Goal: Information Seeking & Learning: Learn about a topic

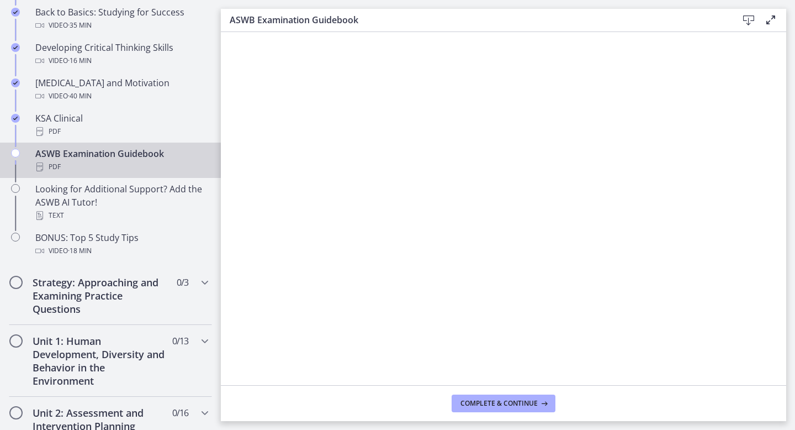
click at [18, 152] on icon "Chapters" at bounding box center [15, 153] width 9 height 9
click at [520, 400] on span "Complete & continue" at bounding box center [499, 403] width 77 height 9
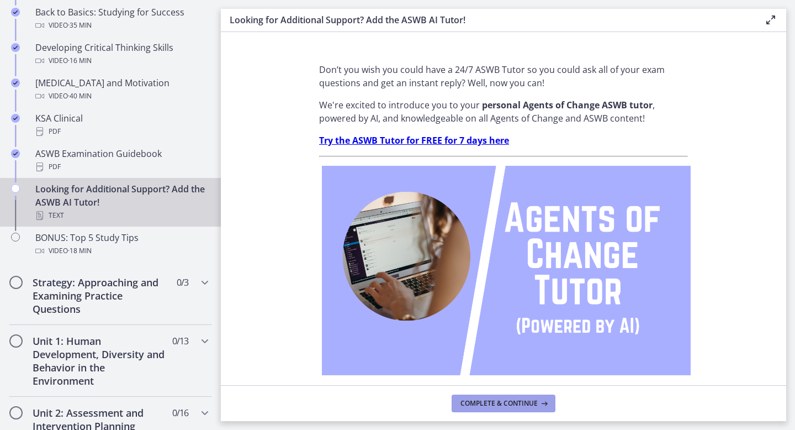
click at [528, 403] on span "Complete & continue" at bounding box center [499, 403] width 77 height 9
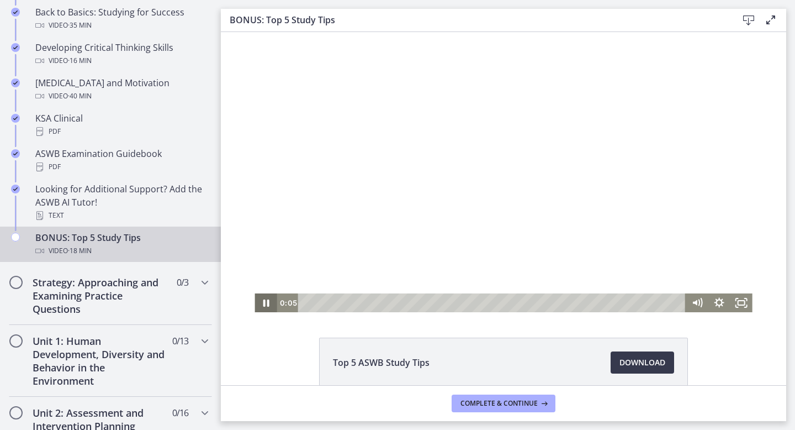
click at [262, 308] on icon "Pause" at bounding box center [266, 302] width 22 height 19
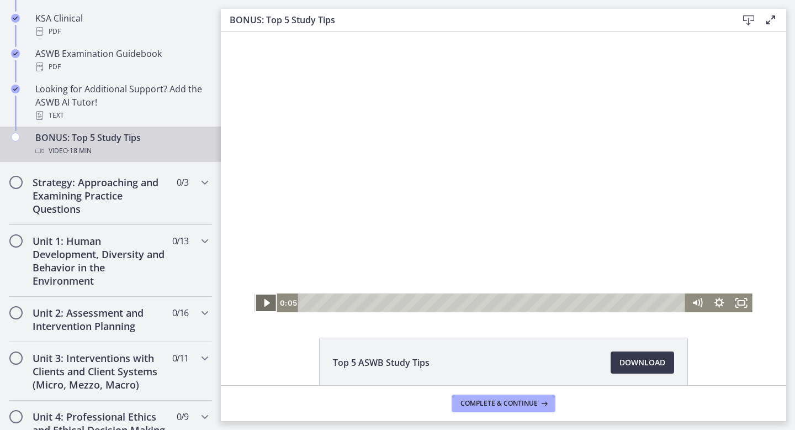
click at [267, 301] on icon "Play Video" at bounding box center [267, 303] width 6 height 8
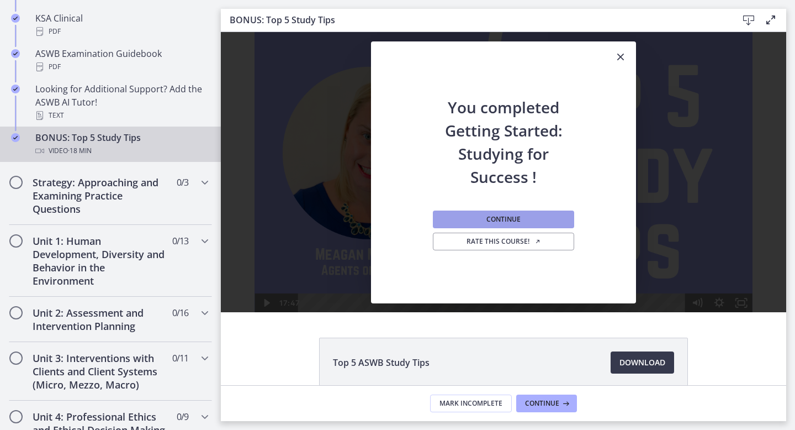
click at [528, 220] on button "Continue" at bounding box center [503, 219] width 141 height 18
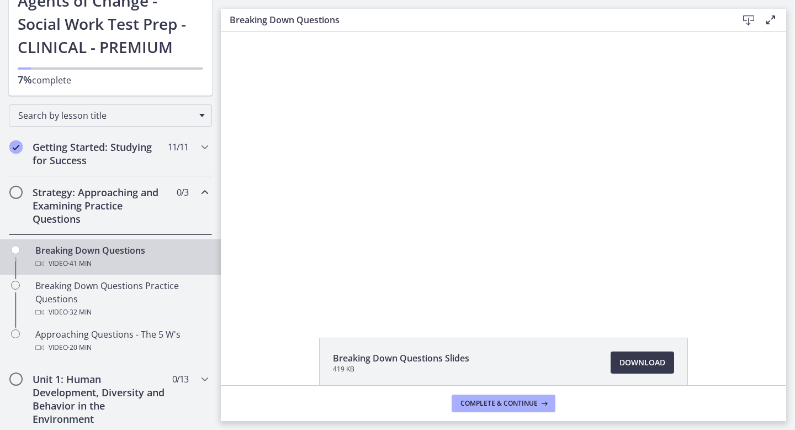
scroll to position [81, 0]
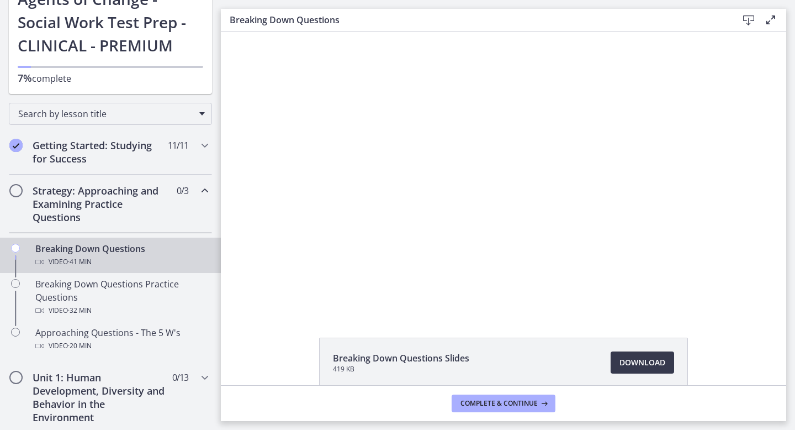
click at [115, 199] on h2 "Strategy: Approaching and Examining Practice Questions" at bounding box center [100, 204] width 135 height 40
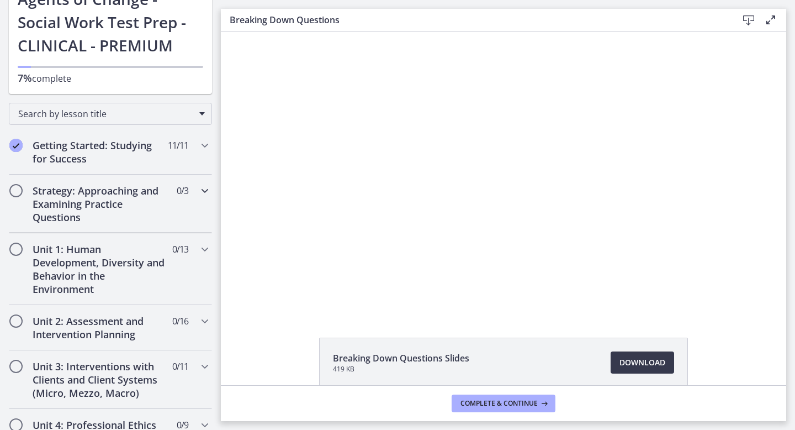
click at [115, 199] on h2 "Strategy: Approaching and Examining Practice Questions" at bounding box center [100, 204] width 135 height 40
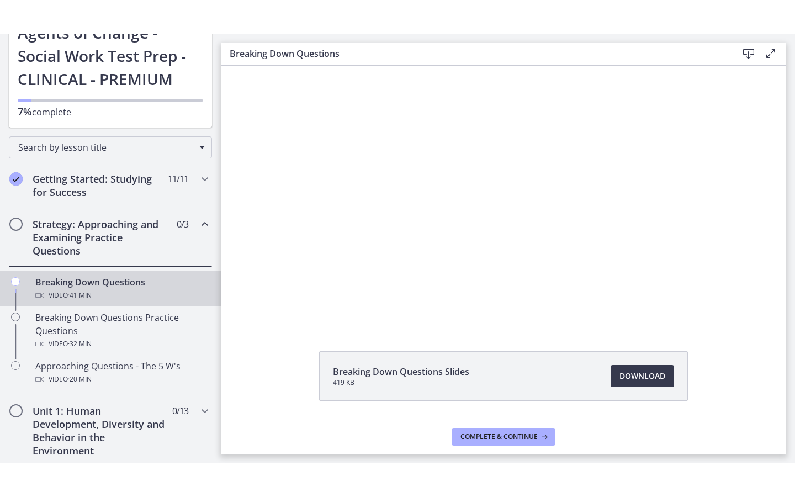
scroll to position [23, 0]
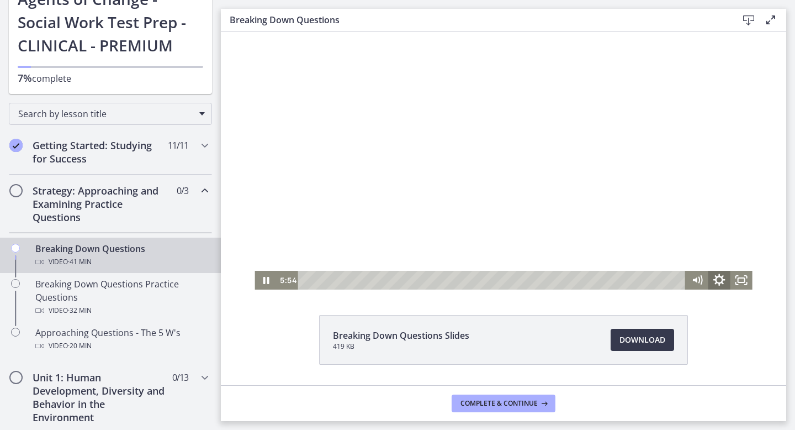
click at [718, 276] on icon "Show settings menu" at bounding box center [720, 279] width 12 height 12
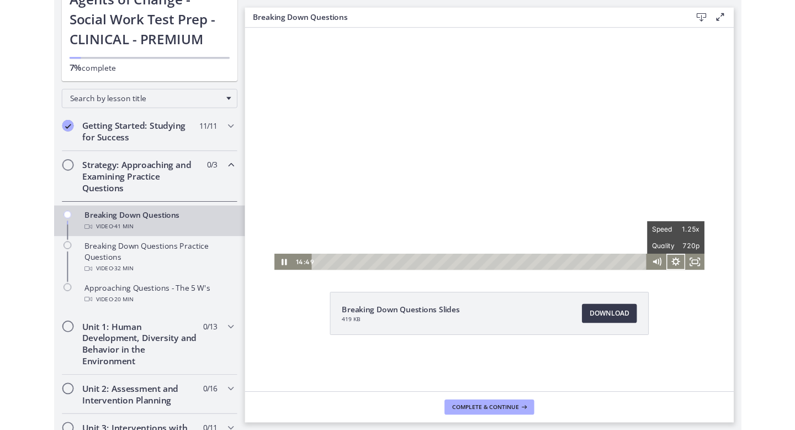
scroll to position [0, 0]
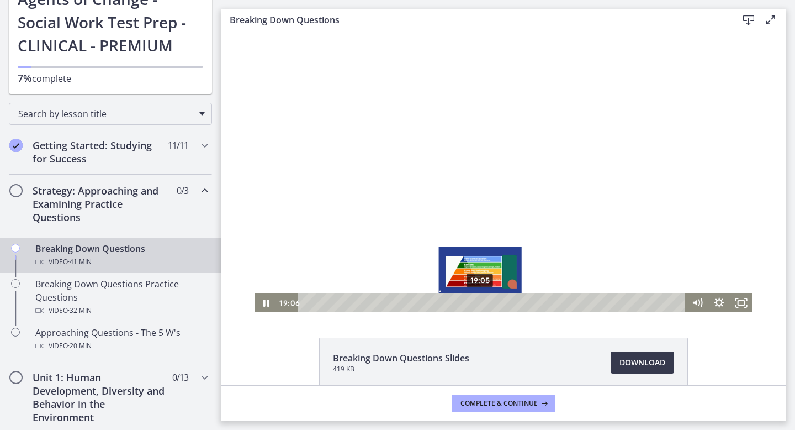
drag, startPoint x: 488, startPoint y: 300, endPoint x: 481, endPoint y: 303, distance: 8.2
click at [481, 303] on div "Playbar" at bounding box center [480, 302] width 6 height 6
